Goal: Transaction & Acquisition: Book appointment/travel/reservation

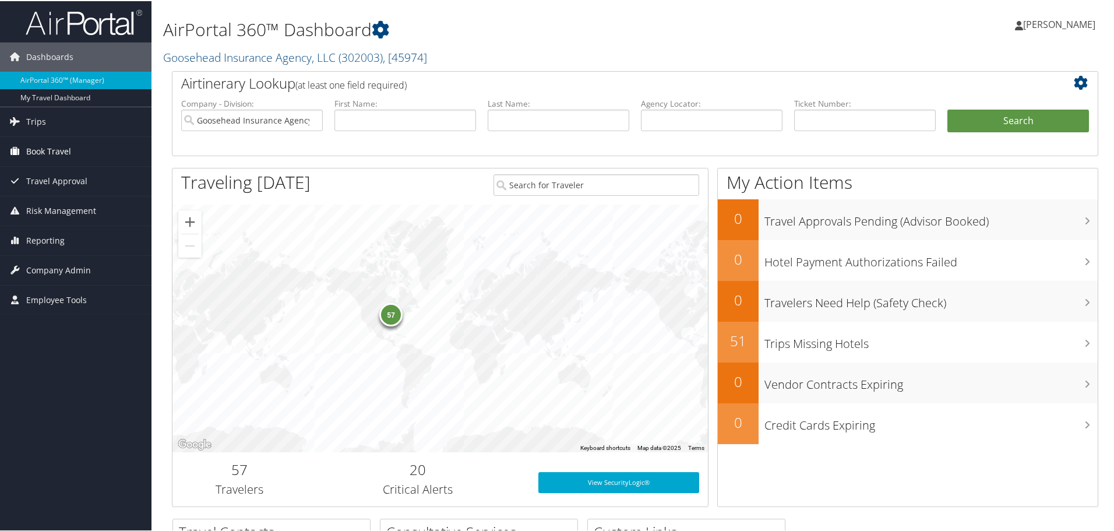
click at [56, 154] on span "Book Travel" at bounding box center [48, 150] width 45 height 29
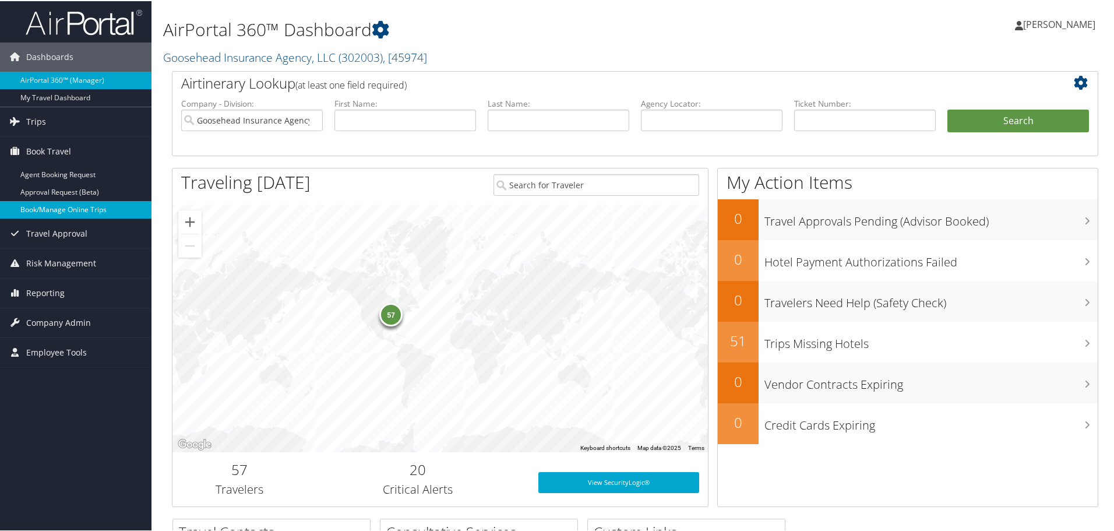
click at [43, 205] on link "Book/Manage Online Trips" at bounding box center [76, 208] width 152 height 17
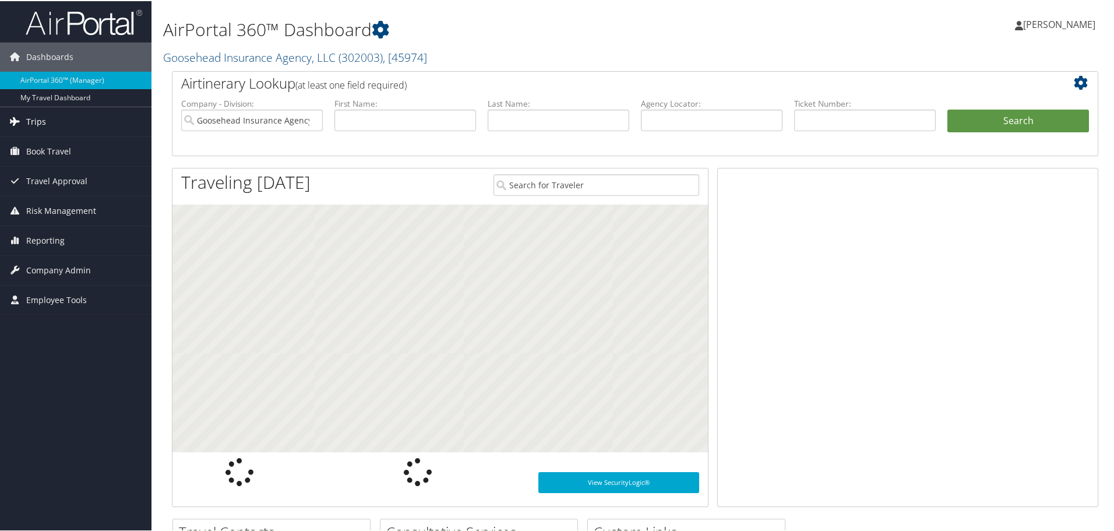
click at [36, 122] on span "Trips" at bounding box center [36, 120] width 20 height 29
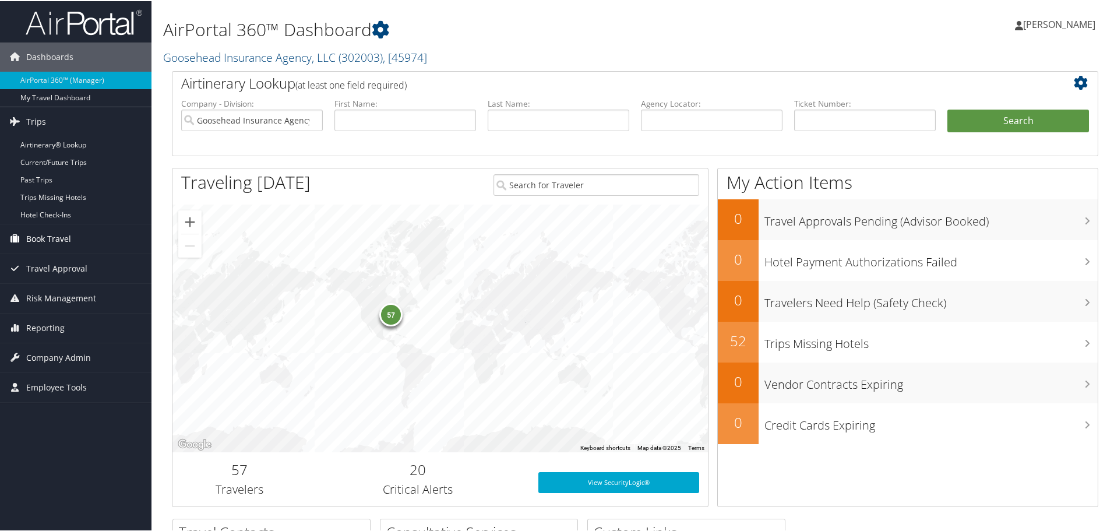
click at [27, 237] on span "Book Travel" at bounding box center [48, 237] width 45 height 29
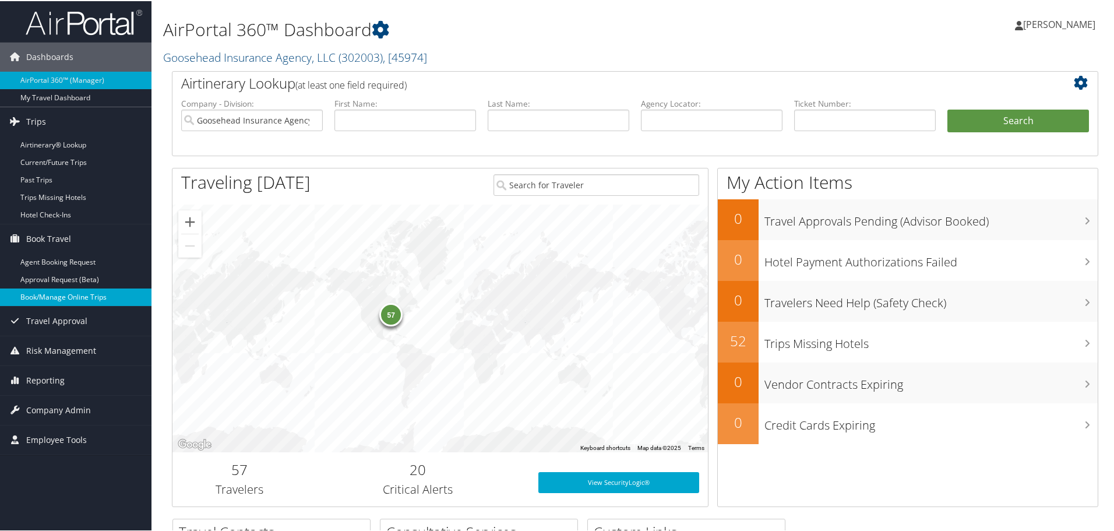
click at [41, 295] on link "Book/Manage Online Trips" at bounding box center [76, 295] width 152 height 17
click at [71, 300] on link "Book/Manage Online Trips" at bounding box center [76, 295] width 152 height 17
